Goal: Find specific fact: Find specific fact

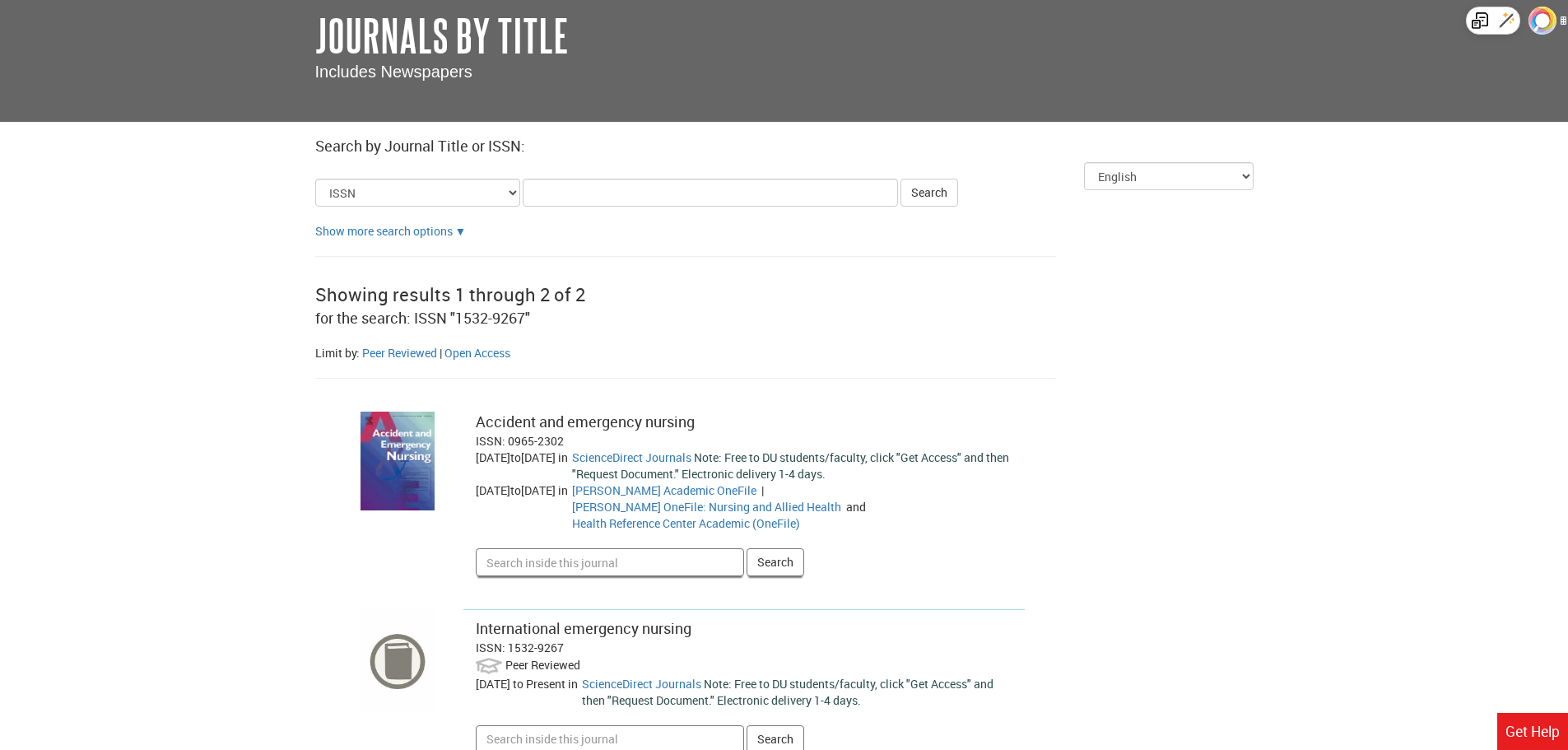
scroll to position [195, 0]
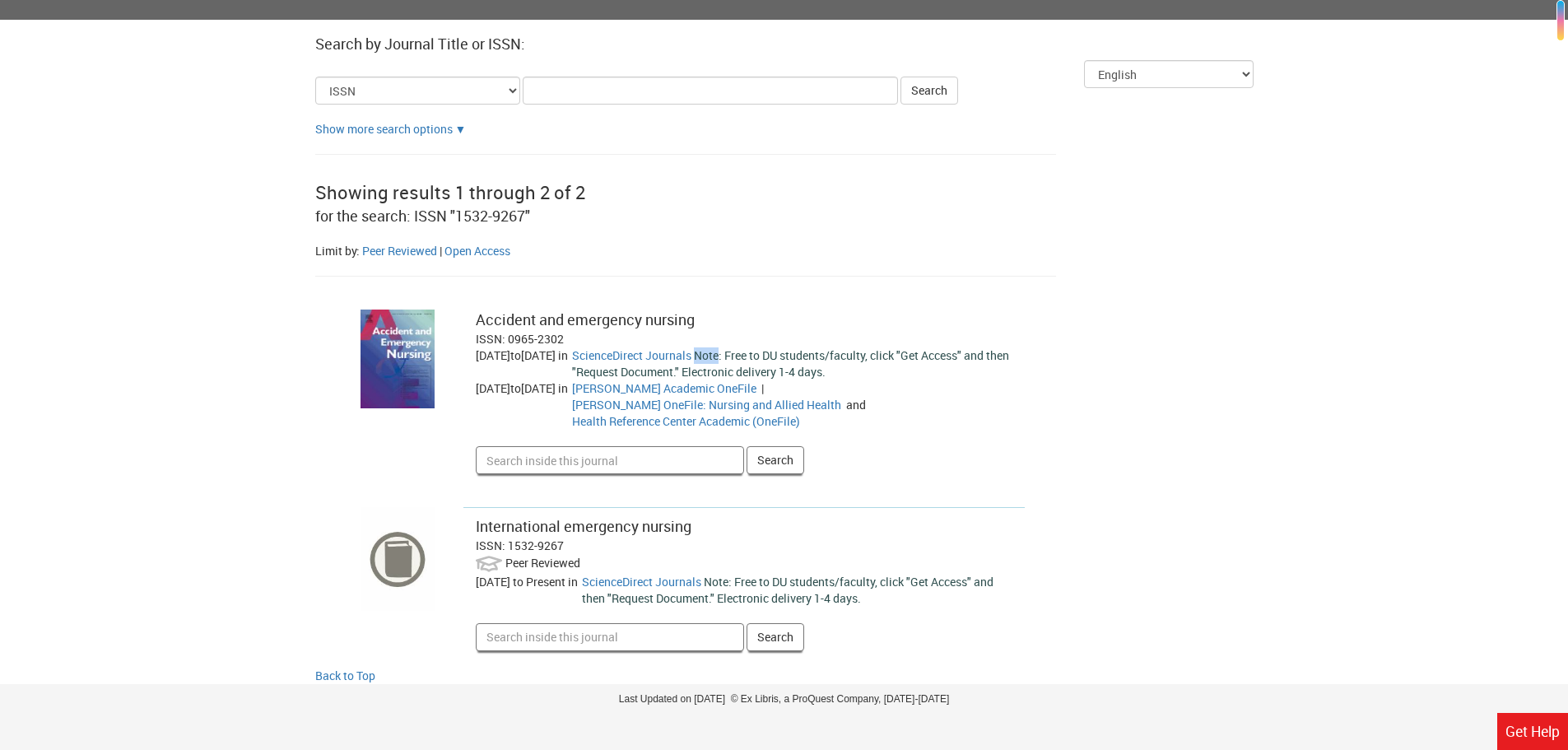
drag, startPoint x: 754, startPoint y: 354, endPoint x: 775, endPoint y: 357, distance: 21.2
click at [775, 357] on span "Note: Free to DU students/faculty, click "Get Access" and then "Request Documen…" at bounding box center [790, 363] width 437 height 32
click at [794, 573] on span "Note: Free to DU students/faculty, click "Get Access" and then "Request Documen…" at bounding box center [787, 589] width 411 height 32
drag, startPoint x: 508, startPoint y: 340, endPoint x: 601, endPoint y: 334, distance: 93.2
click at [601, 334] on div "ISSN: 0965-2302" at bounding box center [744, 339] width 537 height 16
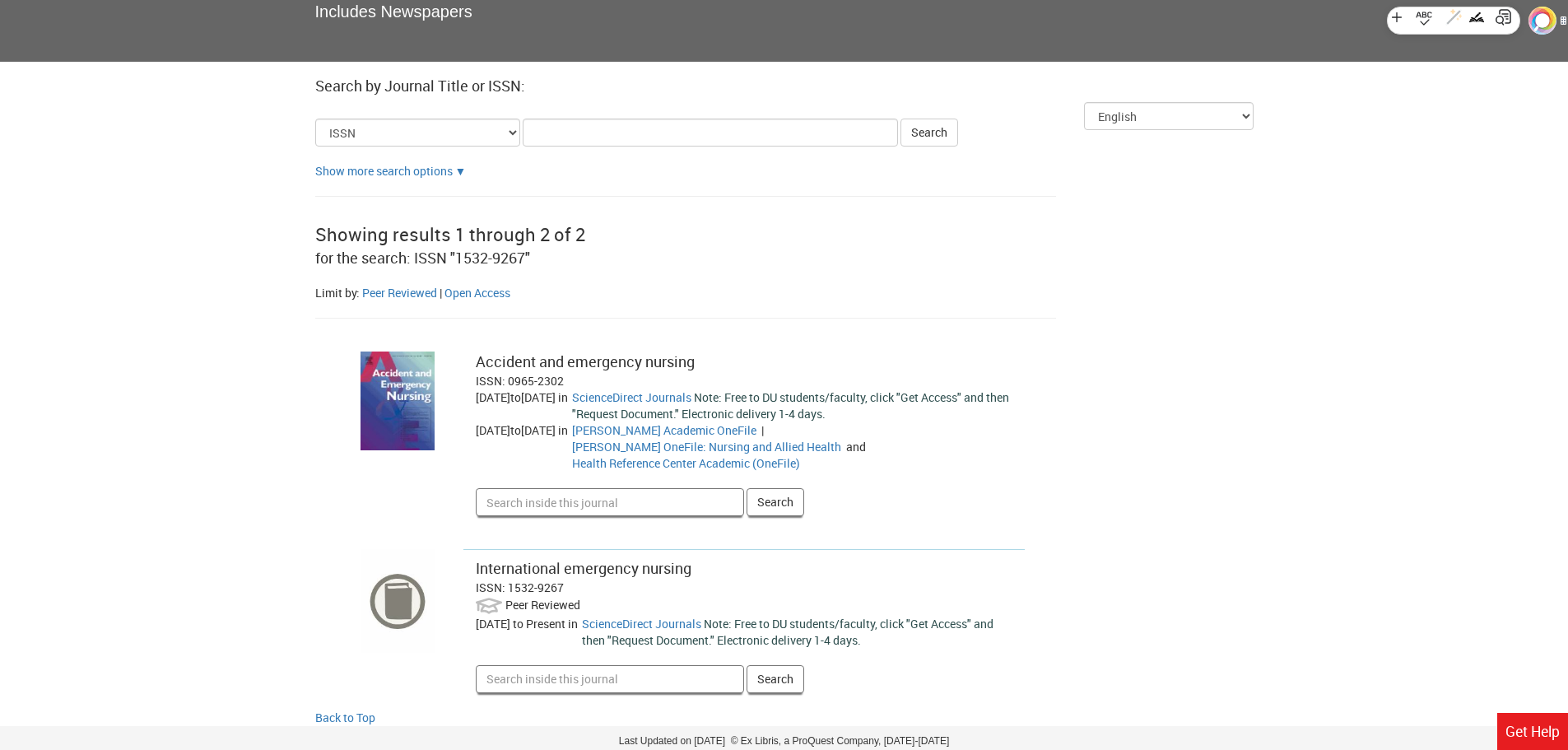
scroll to position [113, 0]
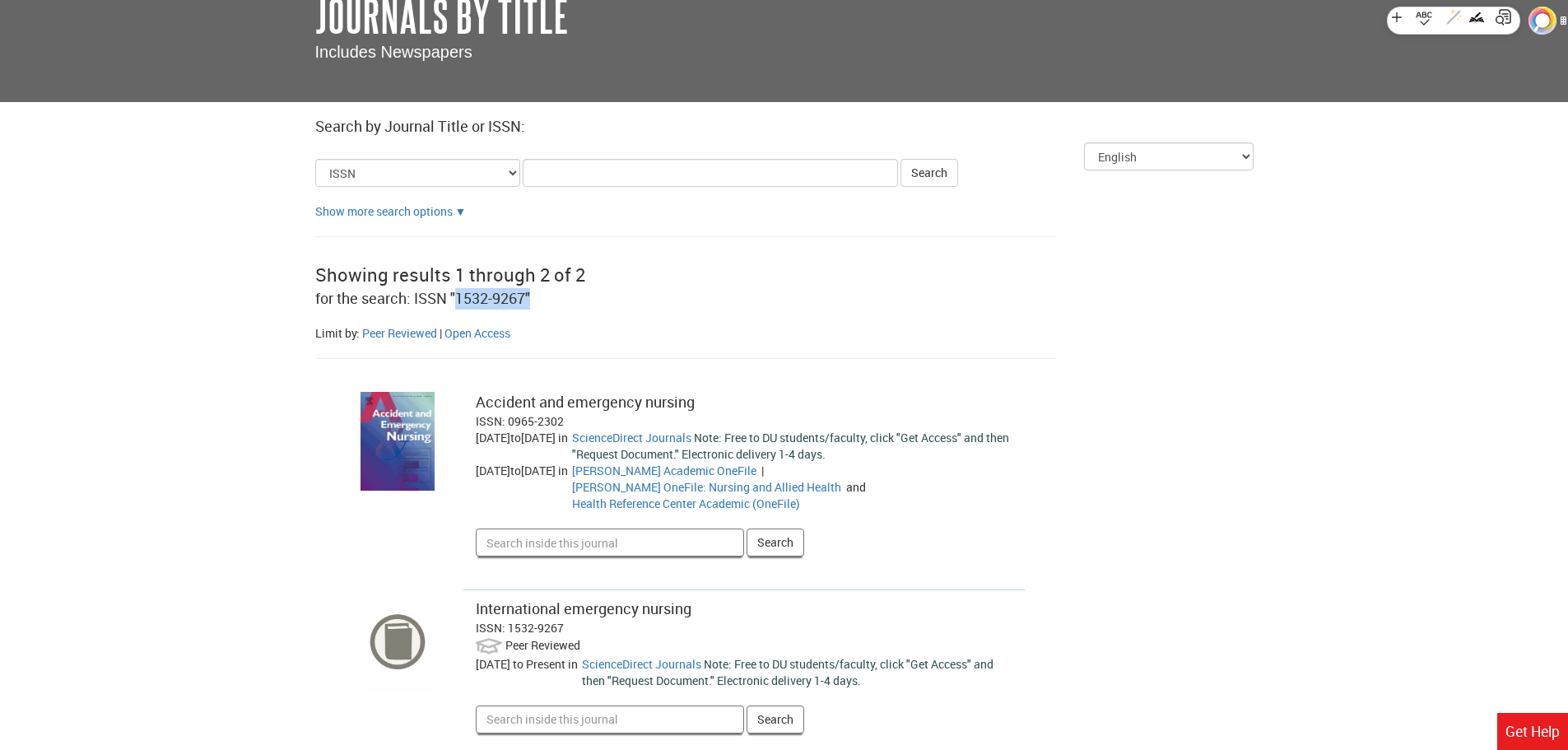
drag, startPoint x: 530, startPoint y: 301, endPoint x: 458, endPoint y: 306, distance: 72.2
click at [458, 306] on span "for the search: ISSN "1532-9267"" at bounding box center [423, 298] width 215 height 20
click at [586, 307] on div "Showing results 1 through 2 of 2 for the search: ISSN "1532-9267"" at bounding box center [784, 285] width 938 height 63
drag, startPoint x: 525, startPoint y: 299, endPoint x: 458, endPoint y: 296, distance: 67.1
click at [458, 296] on span "for the search: ISSN "1532-9267"" at bounding box center [423, 298] width 215 height 20
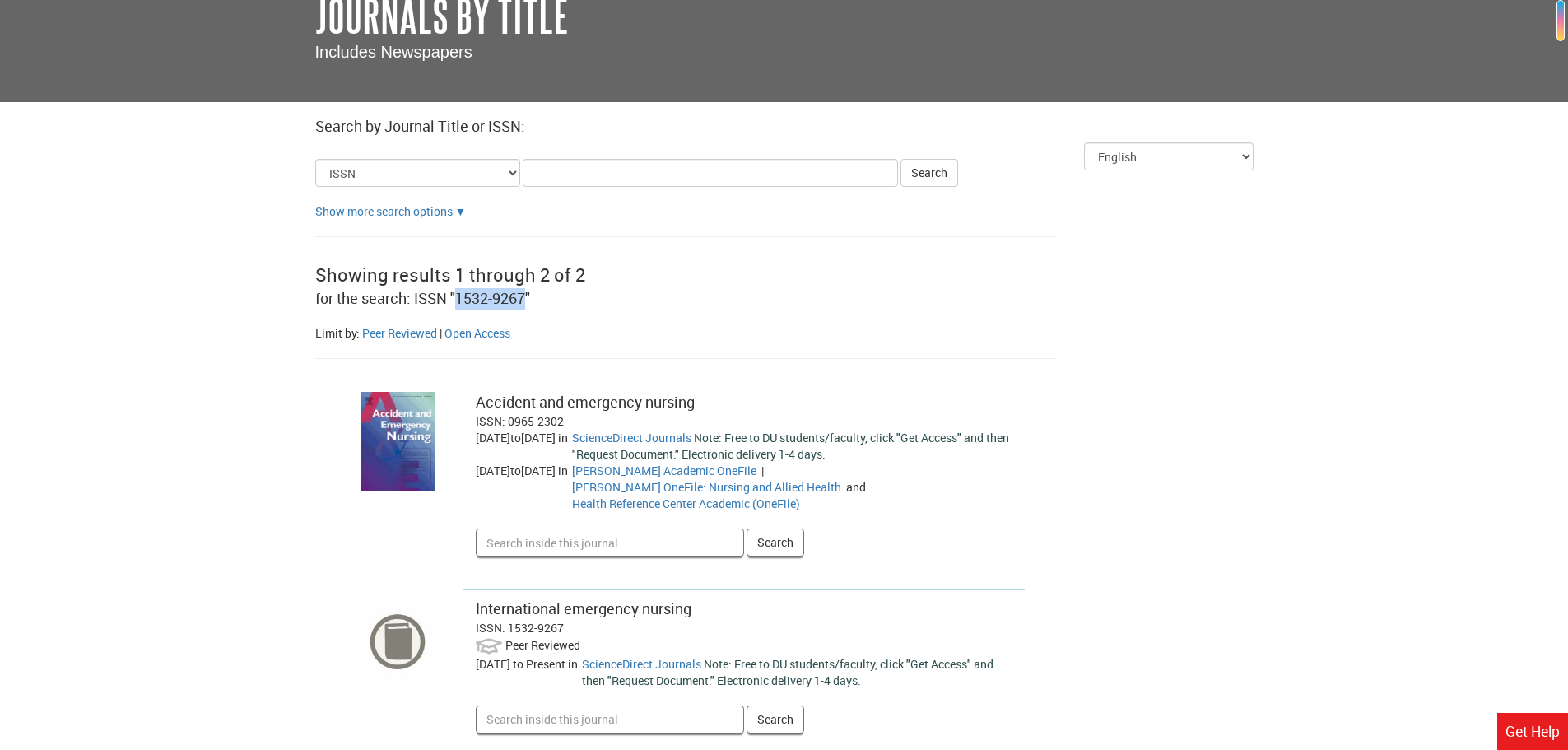
copy span "1532-9267"
